Goal: Book appointment/travel/reservation

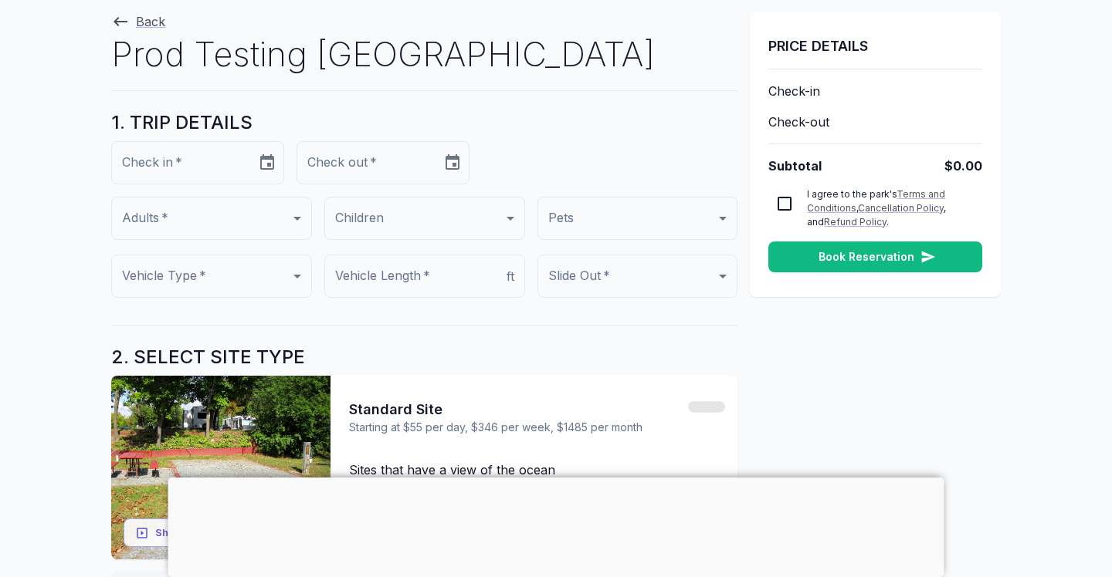
click at [60, 168] on main "Back Prod Testing RV Park 1. TRIP DETAILS Check in   * Check in   * Check out  …" at bounding box center [556, 468] width 1112 height 937
click at [147, 25] on link "Back" at bounding box center [138, 21] width 54 height 15
